Goal: Book appointment/travel/reservation

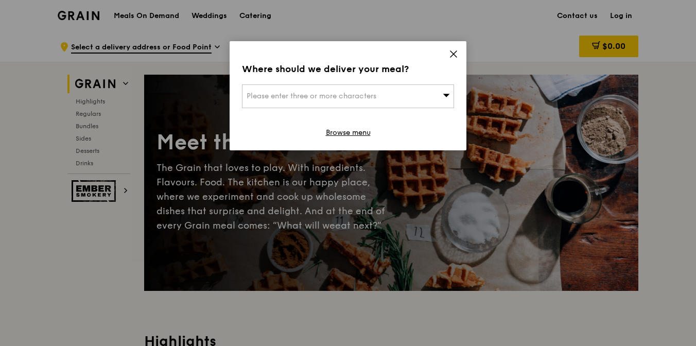
click at [452, 53] on icon at bounding box center [453, 54] width 6 height 6
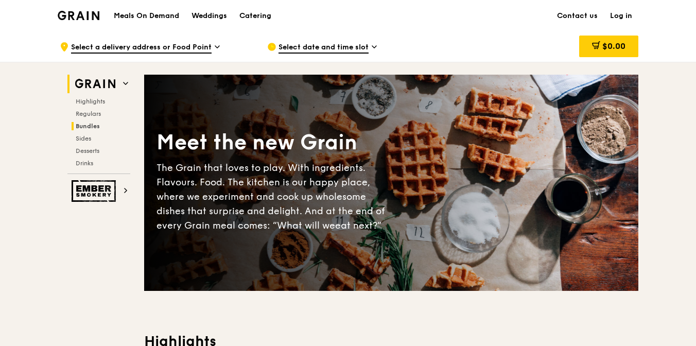
click at [89, 128] on span "Bundles" at bounding box center [88, 126] width 24 height 7
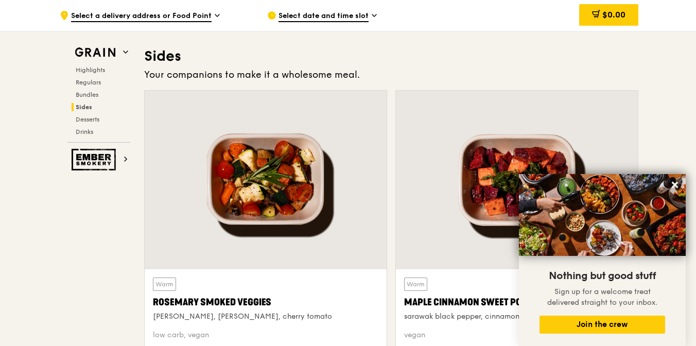
scroll to position [2350, 0]
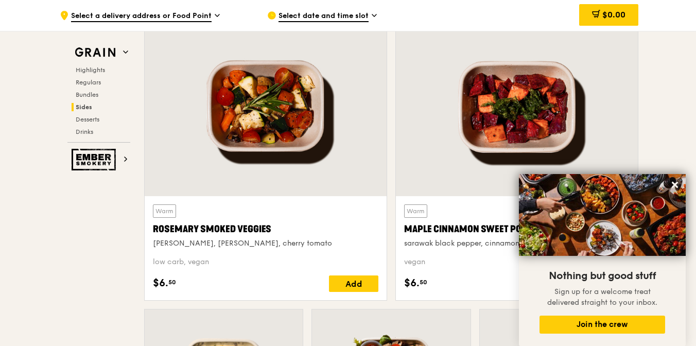
click at [213, 14] on div ".cls-1 { fill: none; stroke: #fff; stroke-linecap: round; stroke-linejoin: roun…" at bounding box center [155, 15] width 191 height 31
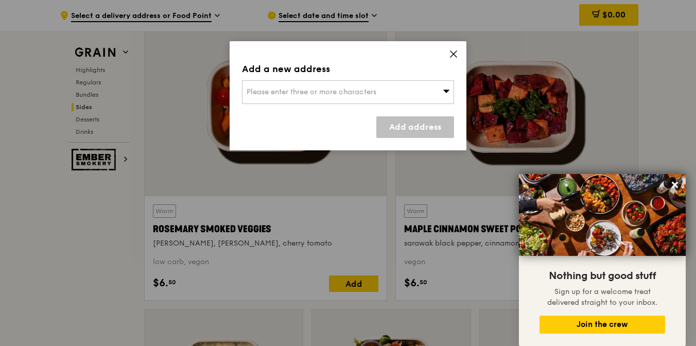
click at [448, 53] on div "Add a new address Please enter three or more characters Add address" at bounding box center [348, 95] width 237 height 109
click at [453, 56] on icon at bounding box center [453, 53] width 9 height 9
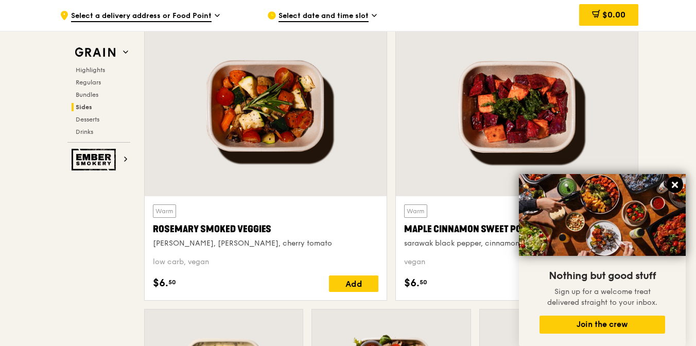
click at [673, 184] on icon at bounding box center [675, 185] width 6 height 6
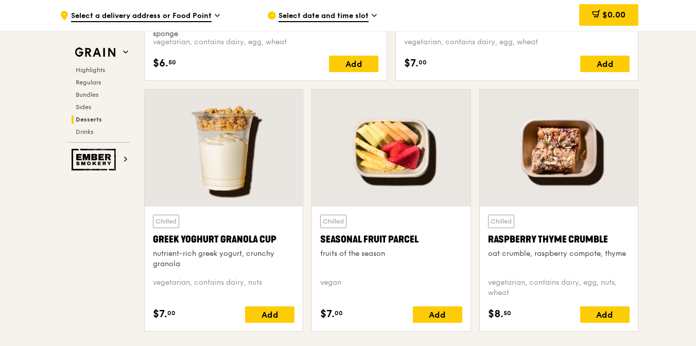
scroll to position [3530, 0]
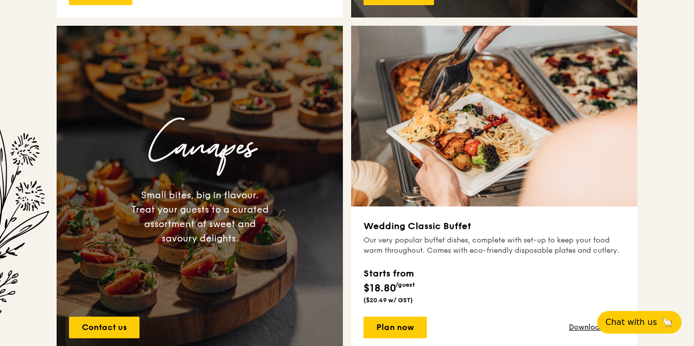
scroll to position [757, 1]
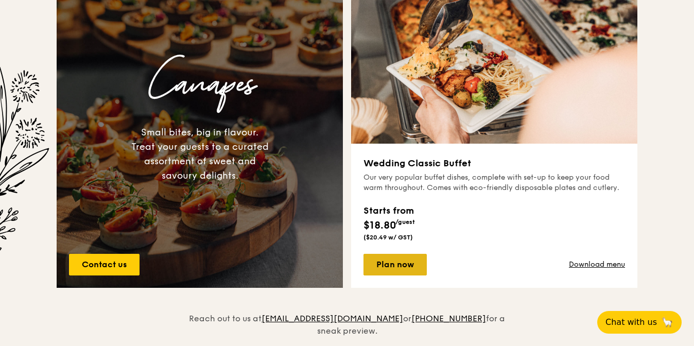
click at [388, 268] on link "Plan now" at bounding box center [394, 265] width 63 height 22
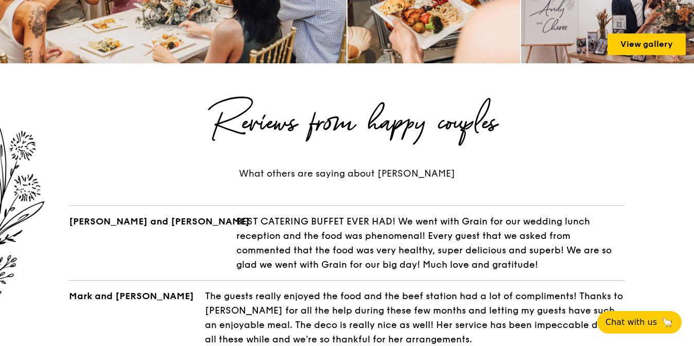
scroll to position [1669, 0]
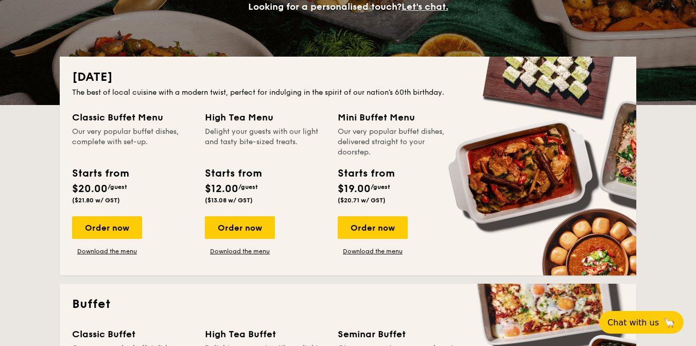
scroll to position [184, 0]
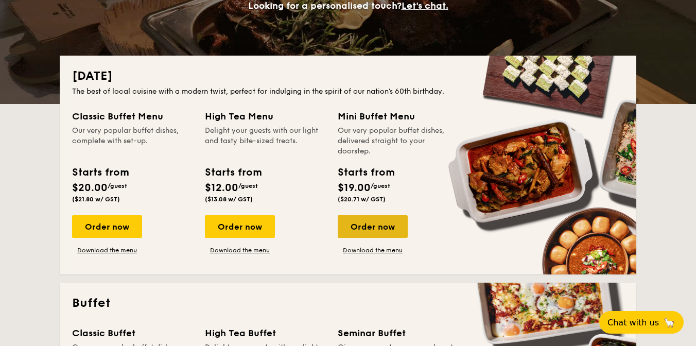
click at [365, 231] on div "Order now" at bounding box center [373, 226] width 70 height 23
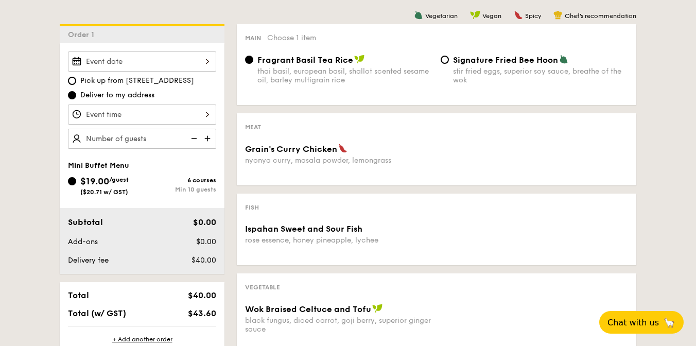
scroll to position [227, 0]
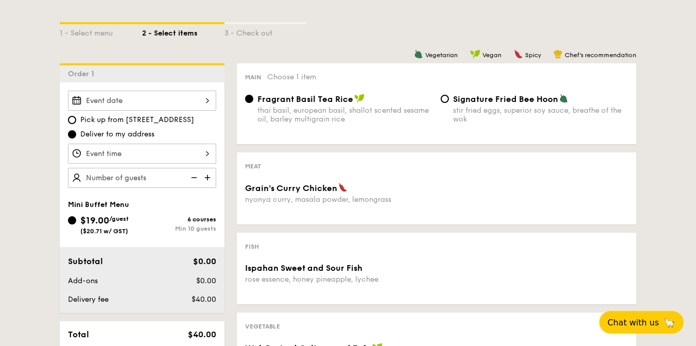
click at [204, 96] on div "2025 Aug [DATE] Tue Wed Thu Fri Sat Sun 1 2 3 4 5 6 7 8 9 10 11 12 13 14 15 16 …" at bounding box center [142, 101] width 148 height 20
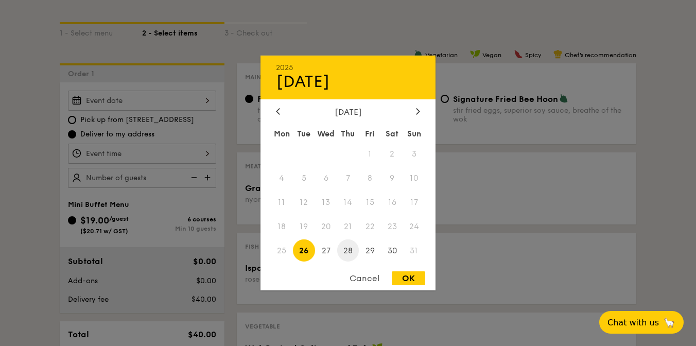
click at [352, 255] on span "28" at bounding box center [348, 250] width 22 height 22
click at [409, 278] on div "OK" at bounding box center [408, 278] width 33 height 14
type input "[DATE]"
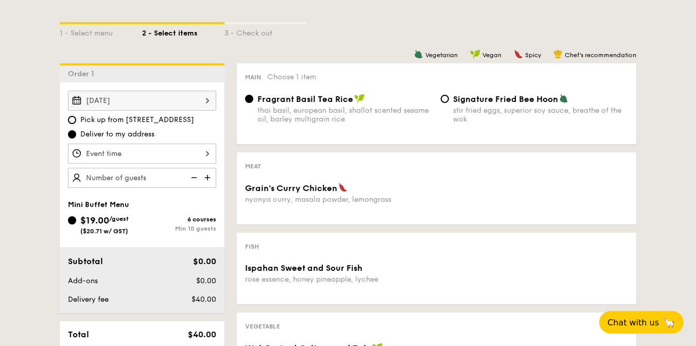
click at [185, 156] on div at bounding box center [142, 154] width 148 height 20
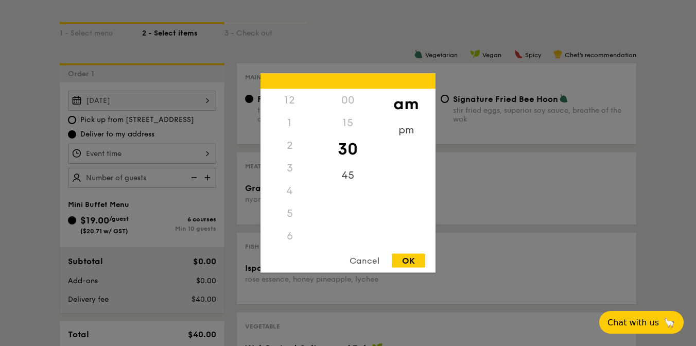
scroll to position [113, 0]
click at [292, 238] on div "11" at bounding box center [289, 247] width 58 height 30
click at [345, 184] on div "45" at bounding box center [348, 179] width 58 height 30
click at [406, 259] on div "OK" at bounding box center [408, 261] width 33 height 14
type input "11:45AM"
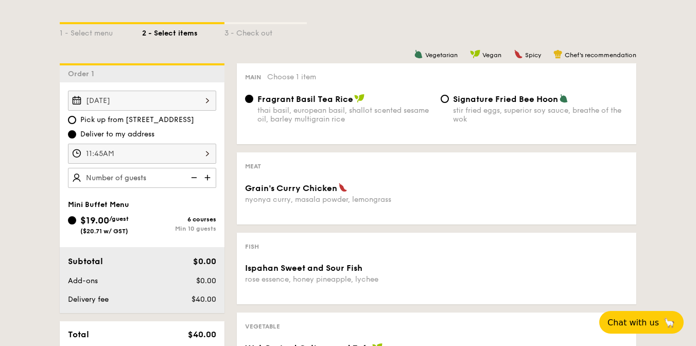
click at [205, 180] on img at bounding box center [208, 178] width 15 height 20
click at [209, 179] on img at bounding box center [208, 178] width 15 height 20
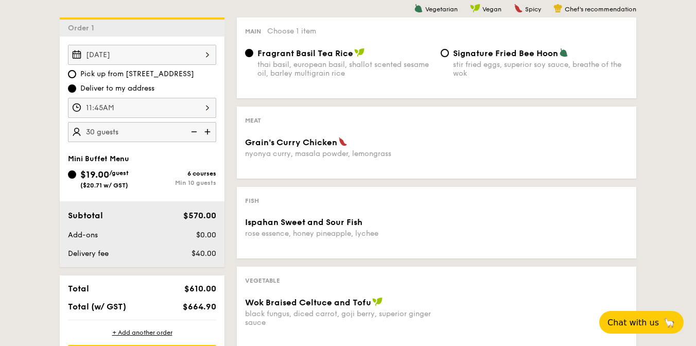
scroll to position [249, 0]
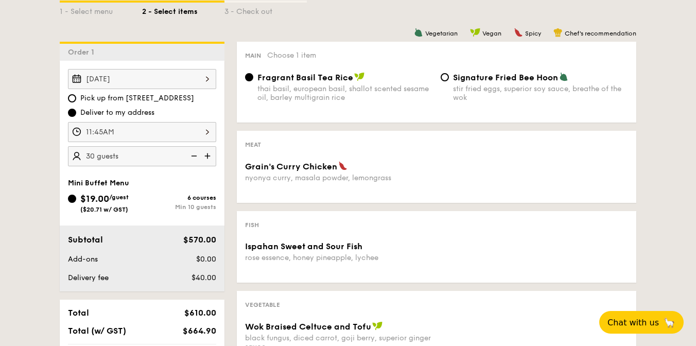
click at [194, 157] on img at bounding box center [192, 156] width 15 height 20
type input "25 guests"
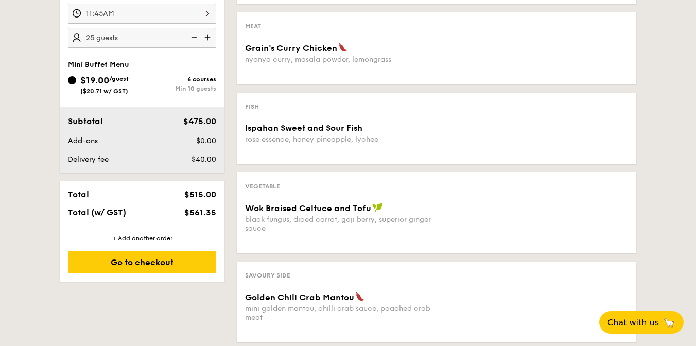
scroll to position [381, 0]
